Goal: Task Accomplishment & Management: Use online tool/utility

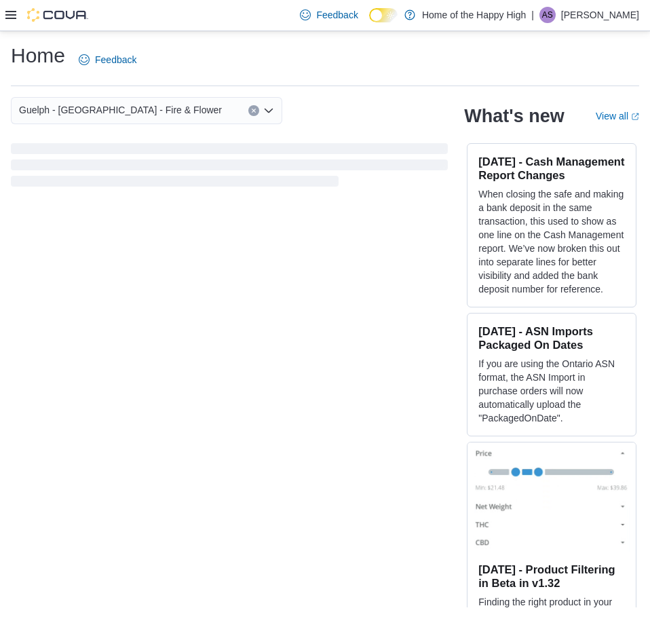
click at [8, 21] on div at bounding box center [46, 15] width 83 height 14
click at [9, 19] on icon at bounding box center [10, 15] width 11 height 8
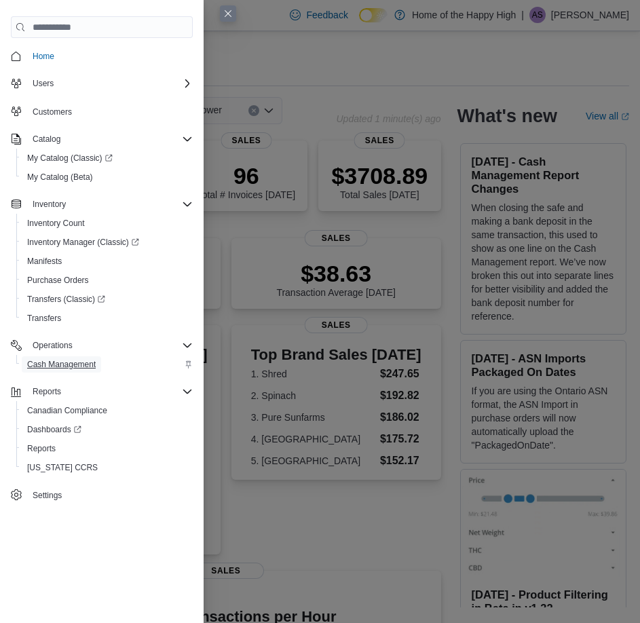
click at [70, 366] on span "Cash Management" at bounding box center [61, 364] width 69 height 11
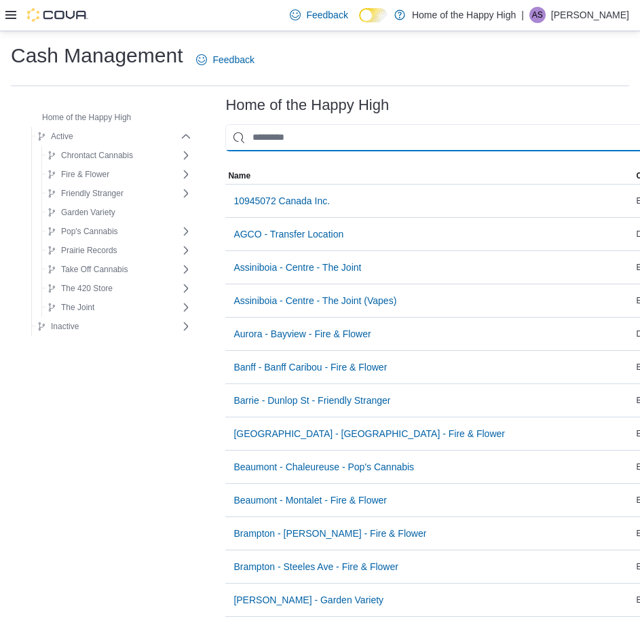
click at [302, 148] on input "This is a search bar. As you type, the results lower in the page will automatic…" at bounding box center [514, 137] width 579 height 27
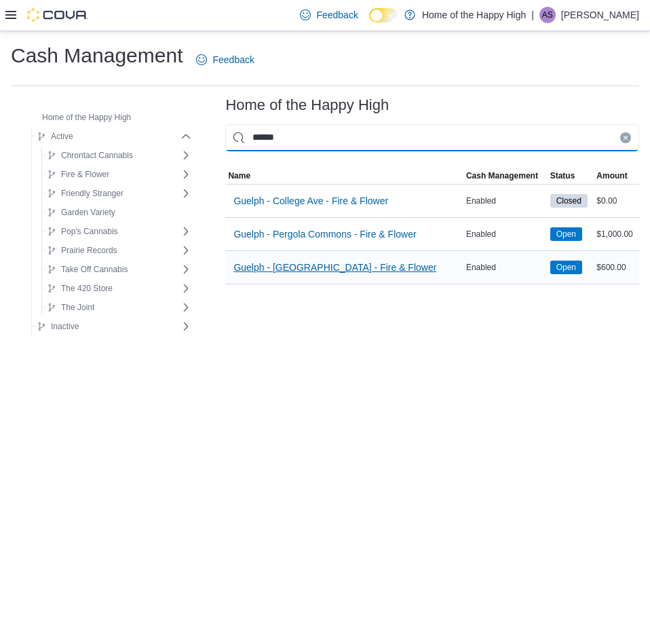
type input "******"
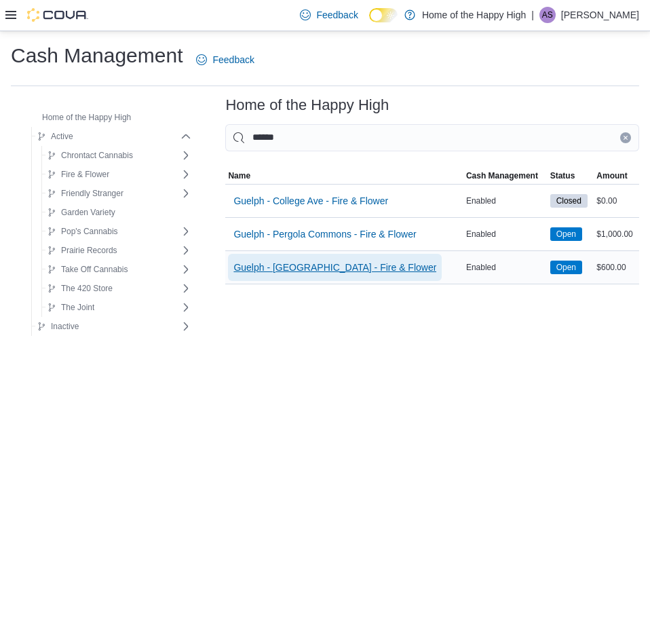
click at [300, 271] on span "Guelph - [GEOGRAPHIC_DATA] - Fire & Flower" at bounding box center [334, 267] width 203 height 14
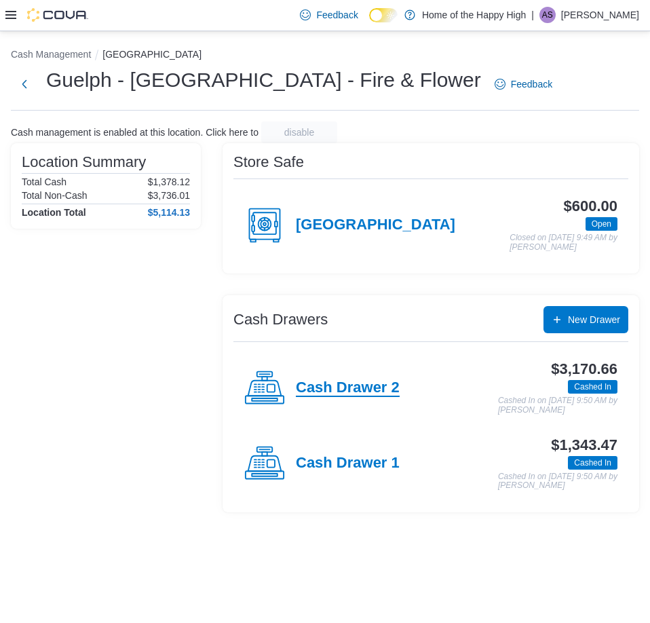
click at [332, 397] on h4 "Cash Drawer 2" at bounding box center [348, 388] width 104 height 18
